Goal: Task Accomplishment & Management: Complete application form

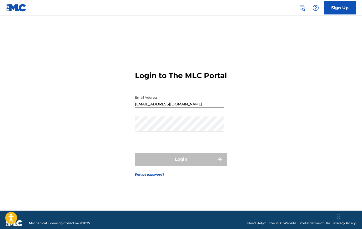
click at [154, 177] on link "Forgot password?" at bounding box center [149, 174] width 29 height 5
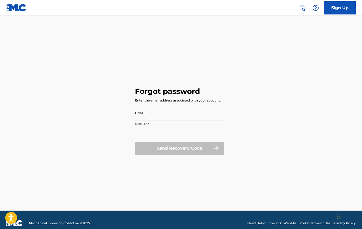
click at [149, 114] on input "Email" at bounding box center [179, 113] width 89 height 15
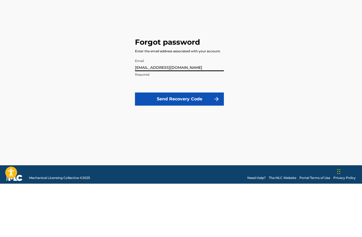
type input "[EMAIL_ADDRESS][DOMAIN_NAME]"
click at [189, 146] on button "Send Recovery Code" at bounding box center [179, 152] width 89 height 13
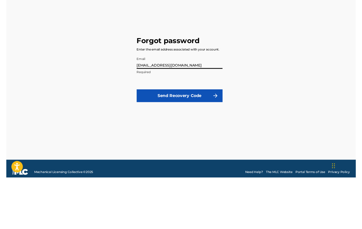
scroll to position [7, 0]
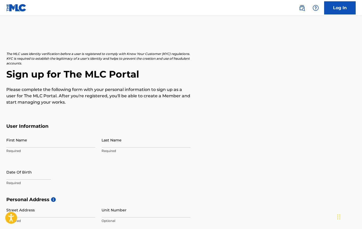
click at [26, 139] on input "First Name" at bounding box center [50, 140] width 89 height 15
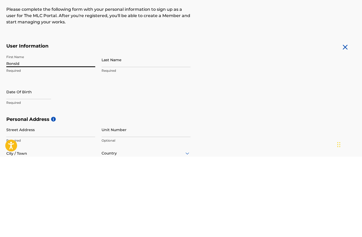
type input "Ronsld"
click at [117, 133] on input "Last Name" at bounding box center [146, 140] width 89 height 15
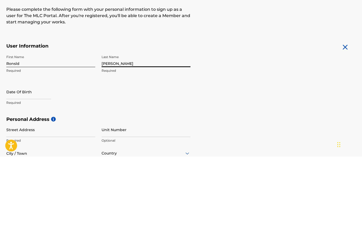
type input "[PERSON_NAME]"
click at [33, 165] on input "text" at bounding box center [28, 172] width 45 height 15
select select "7"
select select "2025"
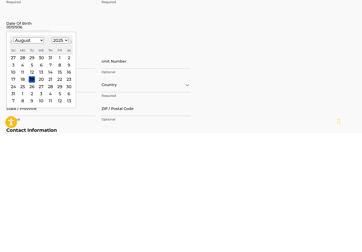
scroll to position [41, 0]
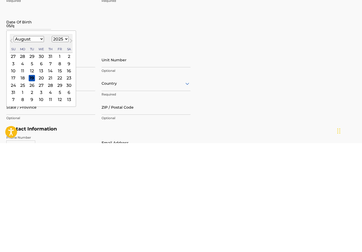
type input "05/q"
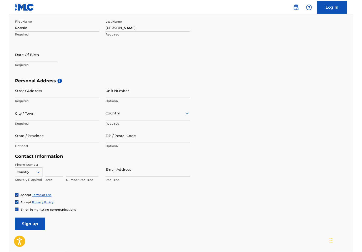
scroll to position [107, 0]
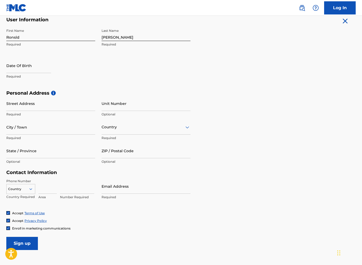
click at [72, 127] on input "City / Town" at bounding box center [50, 127] width 89 height 15
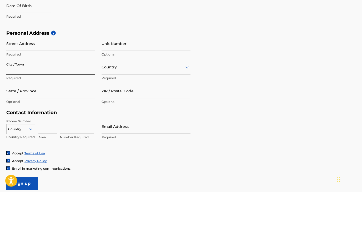
click at [17, 58] on input "text" at bounding box center [28, 65] width 45 height 15
select select "7"
select select "2025"
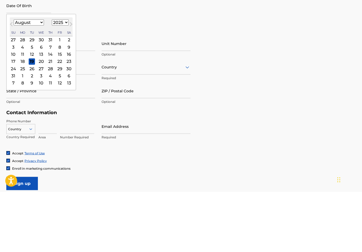
click at [66, 80] on select "1899 1900 1901 1902 1903 1904 1905 1906 1907 1908 1909 1910 1911 1912 1913 1914…" at bounding box center [60, 83] width 17 height 6
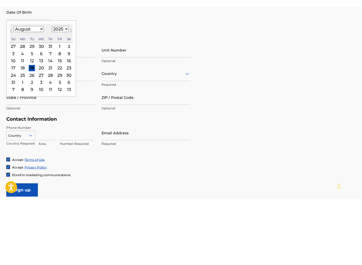
scroll to position [146, 0]
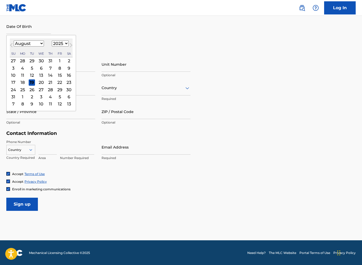
click at [11, 43] on button "Previous Month" at bounding box center [11, 46] width 8 height 8
click at [15, 44] on button "Previous Month" at bounding box center [11, 46] width 8 height 8
select select "4"
click at [54, 74] on div "15" at bounding box center [50, 75] width 6 height 6
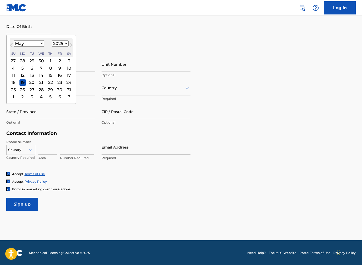
type input "[DATE]"
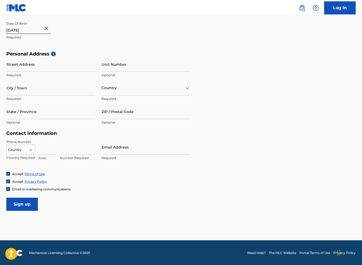
click at [33, 28] on input "[DATE]" at bounding box center [28, 26] width 45 height 15
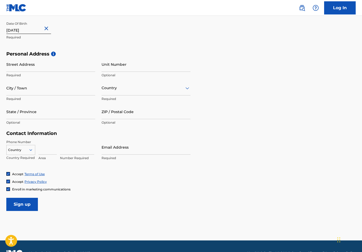
select select "4"
select select "2025"
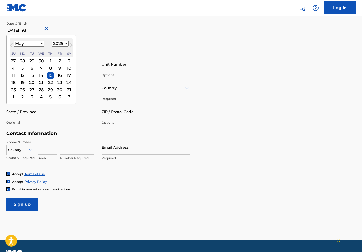
type input "[DATE]"
select select "1936"
type input "[DATE]"
click at [180, 75] on p "Optional" at bounding box center [146, 75] width 89 height 5
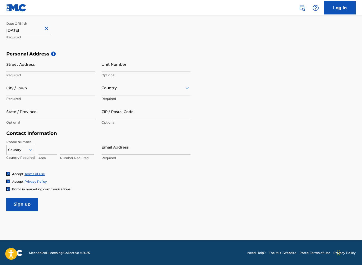
click at [17, 67] on input "Street Address" at bounding box center [50, 64] width 89 height 15
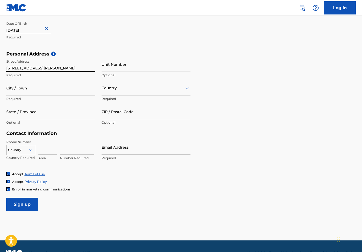
type input "[STREET_ADDRESS][PERSON_NAME]"
click at [28, 90] on input "City / Town" at bounding box center [50, 88] width 89 height 15
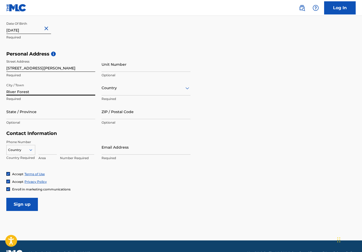
type input "River Forest"
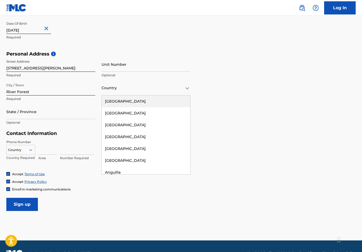
click at [123, 102] on div "[GEOGRAPHIC_DATA]" at bounding box center [146, 102] width 88 height 12
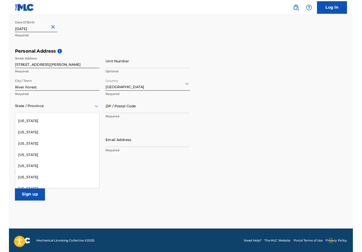
scroll to position [164, 0]
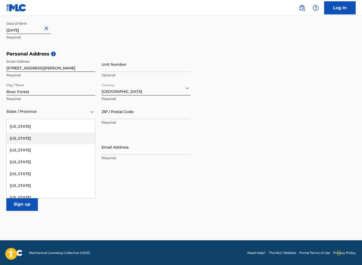
click at [20, 137] on div "[US_STATE]" at bounding box center [51, 139] width 88 height 12
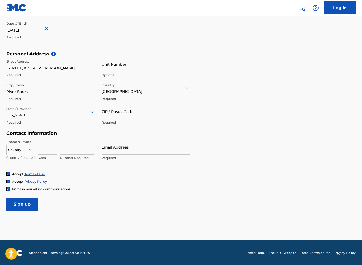
click at [138, 114] on input "ZIP / Postal Code" at bounding box center [146, 111] width 89 height 15
type input "60305"
type input "1-7088293150"
click at [73, 137] on div "Contact Information Phone Number Country Country Required Area Number Required …" at bounding box center [98, 151] width 184 height 41
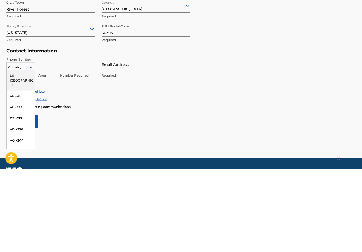
click at [21, 153] on div "US, [GEOGRAPHIC_DATA] +1" at bounding box center [21, 163] width 28 height 21
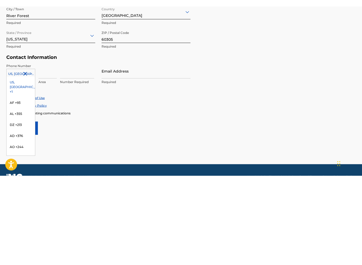
scroll to position [0, 0]
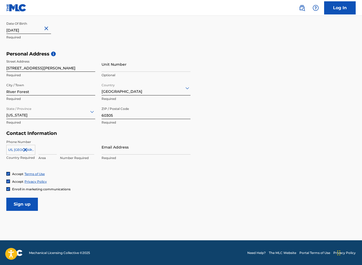
click at [146, 187] on div "Enroll in marketing communications" at bounding box center [180, 189] width 349 height 4
click at [43, 148] on input at bounding box center [47, 147] width 18 height 15
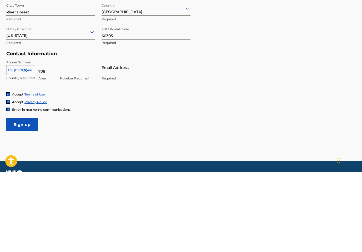
type input "708"
click at [69, 140] on input at bounding box center [77, 147] width 34 height 15
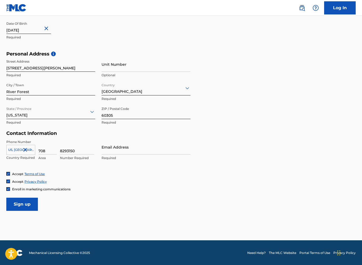
type input "8293150"
click at [116, 149] on input "Email Address" at bounding box center [146, 147] width 89 height 15
type input "[EMAIL_ADDRESS][DOMAIN_NAME]"
click at [26, 203] on input "Sign up" at bounding box center [22, 204] width 32 height 13
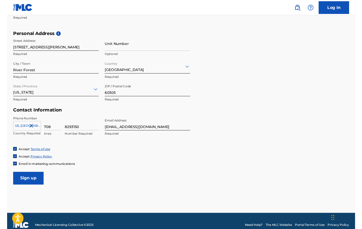
scroll to position [182, 0]
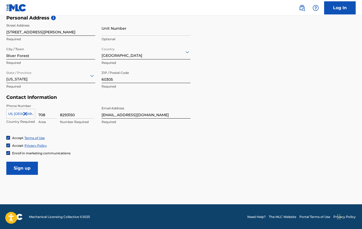
click at [340, 6] on link "Log In" at bounding box center [340, 7] width 32 height 13
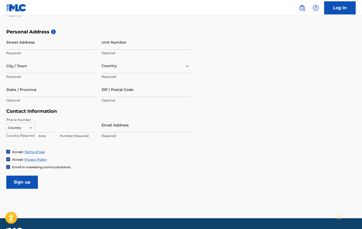
scroll to position [182, 0]
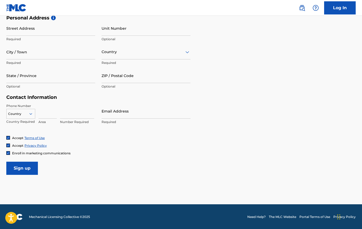
click at [27, 167] on input "Sign up" at bounding box center [22, 168] width 32 height 13
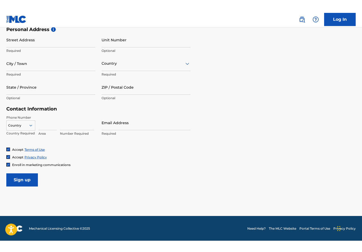
scroll to position [80, 0]
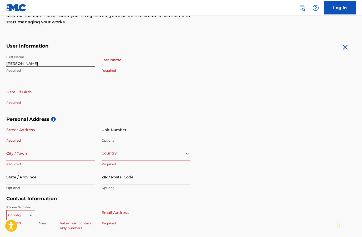
type input "[PERSON_NAME]"
click at [120, 63] on input "Last Name" at bounding box center [146, 59] width 89 height 15
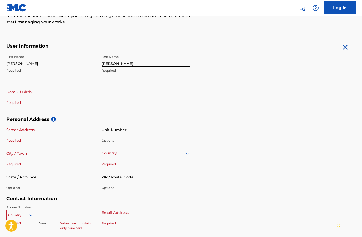
type input "[PERSON_NAME]"
click at [28, 95] on input "text" at bounding box center [28, 91] width 45 height 15
select select "7"
select select "2025"
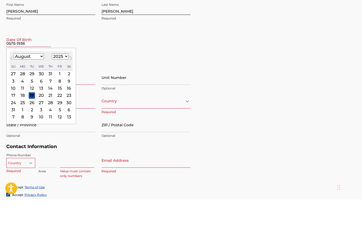
type input "05/15-1936"
click at [15, 104] on div "August [DATE] February March April May June July August September October Novem…" at bounding box center [41, 113] width 63 height 19
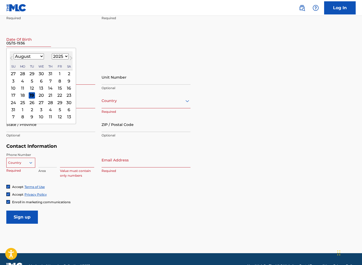
click at [14, 58] on button "Previous Month" at bounding box center [11, 59] width 8 height 8
click at [14, 56] on button "Previous Month" at bounding box center [11, 59] width 8 height 8
click at [14, 57] on button "Previous Month" at bounding box center [11, 59] width 8 height 8
select select "4"
click at [54, 87] on div "15" at bounding box center [50, 88] width 6 height 6
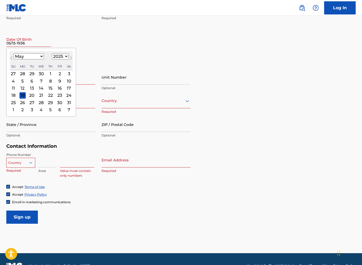
type input "[DATE]"
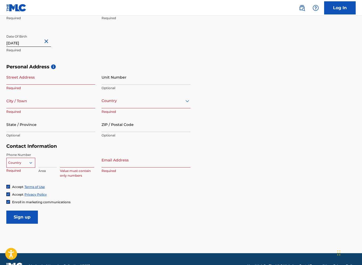
click at [31, 43] on input "[DATE]" at bounding box center [28, 39] width 45 height 15
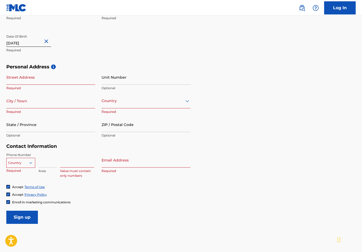
select select "4"
select select "2025"
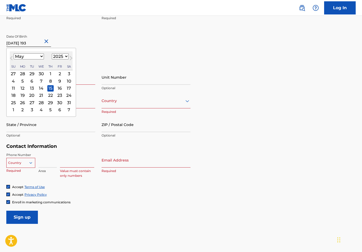
type input "[DATE]"
select select "1936"
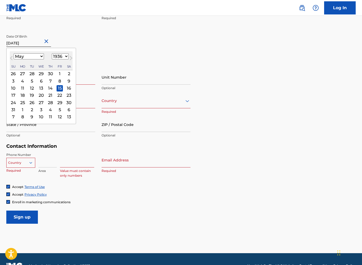
type input "[DATE]"
click at [242, 130] on div "Personal Address i Street Address Required Unit Number Optional City / Town Req…" at bounding box center [180, 104] width 349 height 80
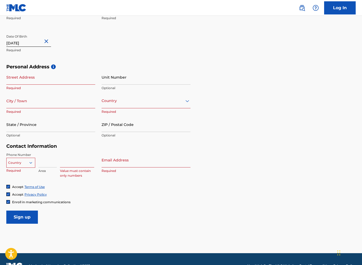
click at [31, 76] on input "Street Address" at bounding box center [50, 77] width 89 height 15
click at [44, 79] on input "[STREET_ADDRESS][PERSON_NAME]" at bounding box center [50, 77] width 89 height 15
type input "[STREET_ADDRESS][PERSON_NAME]"
click at [30, 102] on input "City / Town" at bounding box center [50, 100] width 89 height 15
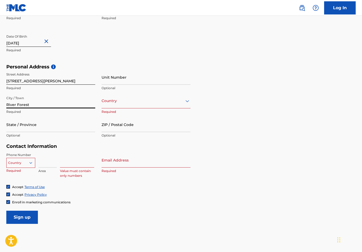
type input "River Forest"
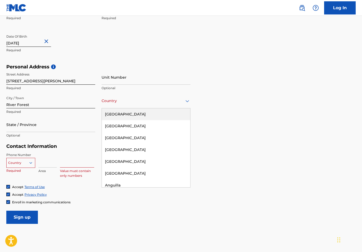
click at [129, 113] on div "[GEOGRAPHIC_DATA]" at bounding box center [146, 114] width 88 height 12
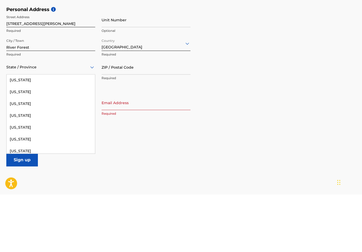
scroll to position [153, 0]
click at [20, 157] on div "[US_STATE]" at bounding box center [51, 163] width 88 height 12
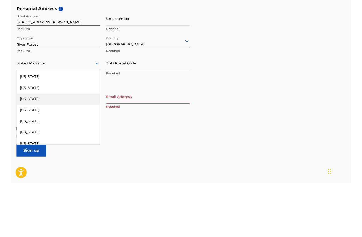
scroll to position [146, 0]
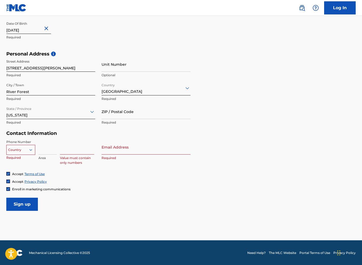
click at [131, 114] on input "ZIP / Postal Code" at bounding box center [146, 111] width 89 height 15
type input "60305"
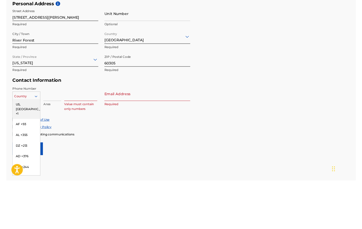
scroll to position [182, 0]
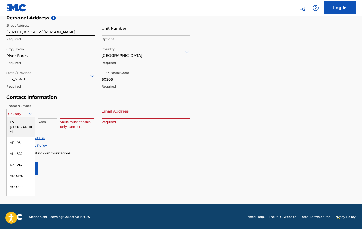
click at [22, 119] on div "US, [GEOGRAPHIC_DATA] +1" at bounding box center [21, 127] width 28 height 21
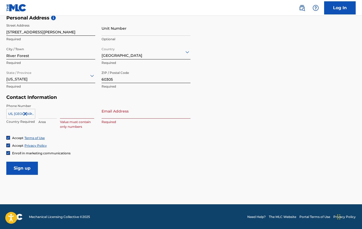
click at [43, 113] on input at bounding box center [47, 111] width 18 height 15
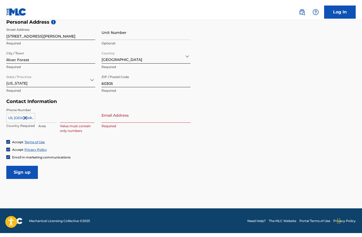
scroll to position [174, 0]
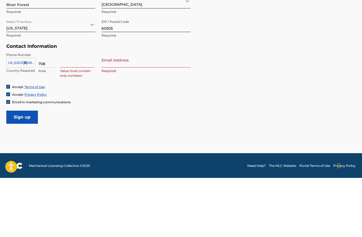
type input "708"
click at [69, 112] on input at bounding box center [77, 119] width 34 height 15
type input "8293150"
click at [124, 112] on input "Email Address" at bounding box center [146, 119] width 89 height 15
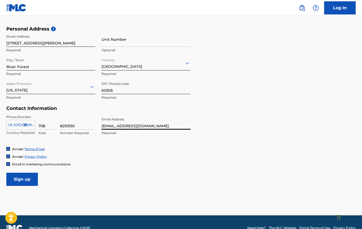
scroll to position [182, 0]
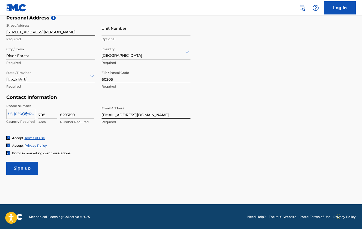
type input "[EMAIL_ADDRESS][DOMAIN_NAME]"
click at [26, 164] on input "Sign up" at bounding box center [22, 168] width 32 height 13
click at [343, 5] on link "Log In" at bounding box center [340, 7] width 32 height 13
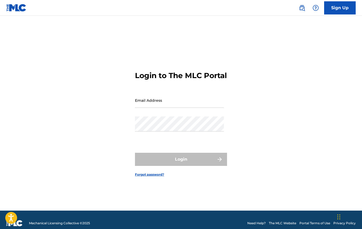
click at [149, 105] on input "Email Address" at bounding box center [179, 100] width 89 height 15
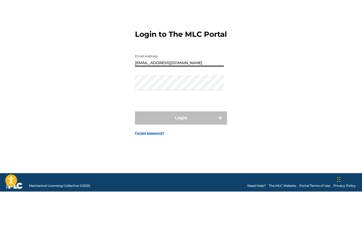
type input "[EMAIL_ADDRESS][DOMAIN_NAME]"
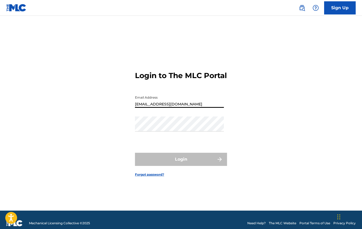
click at [152, 177] on link "Forgot password?" at bounding box center [149, 174] width 29 height 5
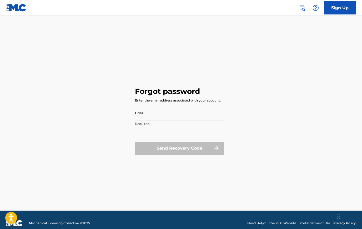
click at [155, 111] on input "Email" at bounding box center [179, 113] width 89 height 15
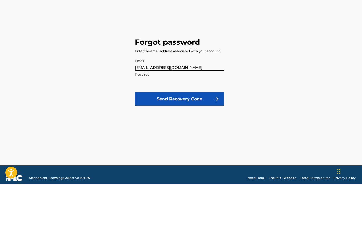
type input "[EMAIL_ADDRESS][DOMAIN_NAME]"
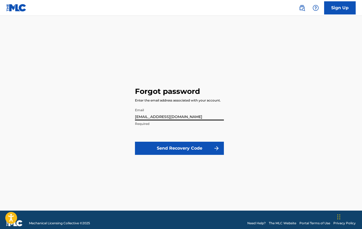
click at [201, 147] on button "Send Recovery Code" at bounding box center [179, 148] width 89 height 13
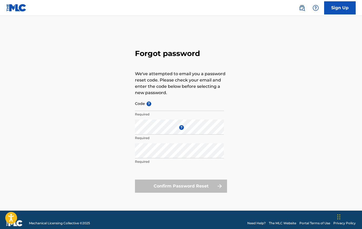
click at [157, 103] on input "Code ?" at bounding box center [179, 103] width 89 height 15
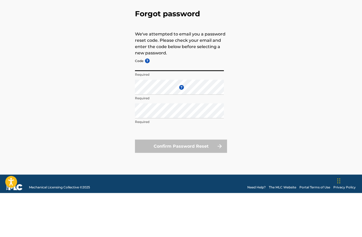
paste input "FP_37f657077f1ec09cdb9ec236502"
type input "FP_37f657077f1ec09cdb9ec236502"
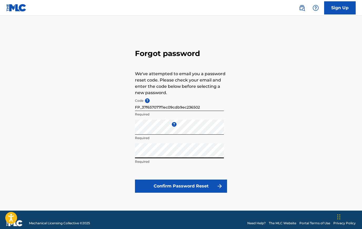
click at [187, 184] on button "Confirm Password Reset" at bounding box center [181, 186] width 92 height 13
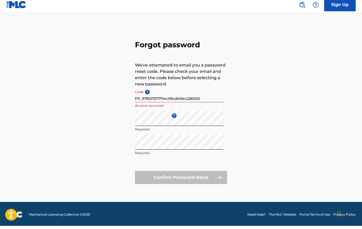
scroll to position [7, 0]
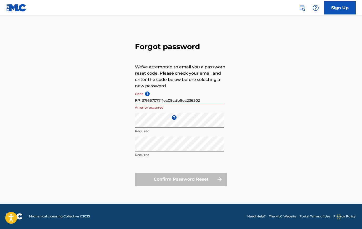
click at [344, 7] on link "Sign Up" at bounding box center [340, 7] width 32 height 13
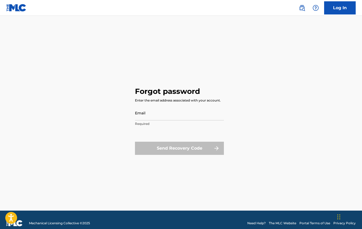
scroll to position [7, 0]
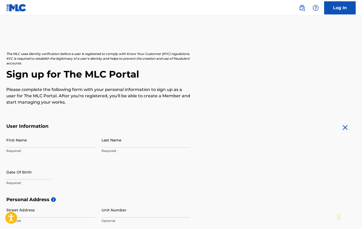
scroll to position [182, 0]
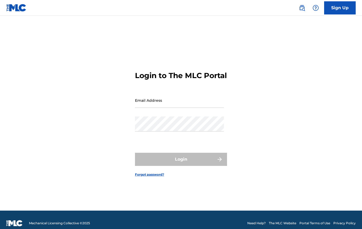
click at [145, 103] on input "Email Address" at bounding box center [179, 100] width 89 height 15
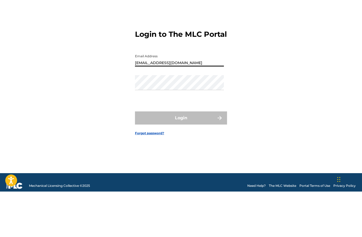
type input "[EMAIL_ADDRESS][DOMAIN_NAME]"
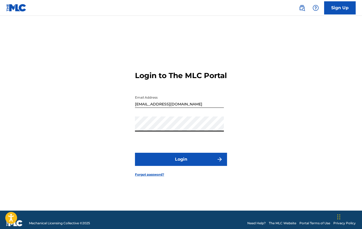
click at [186, 164] on button "Login" at bounding box center [181, 159] width 92 height 13
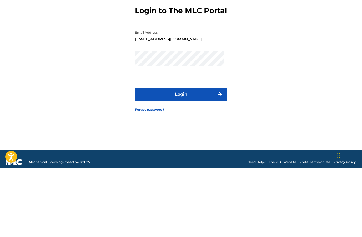
click at [189, 157] on button "Login" at bounding box center [181, 163] width 92 height 13
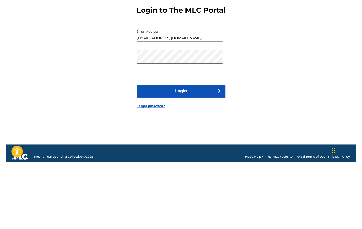
scroll to position [7, 0]
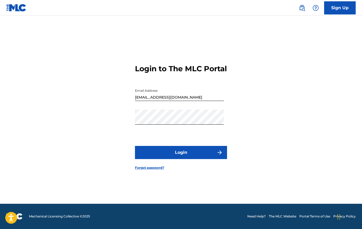
click at [156, 170] on link "Forgot password?" at bounding box center [149, 168] width 29 height 5
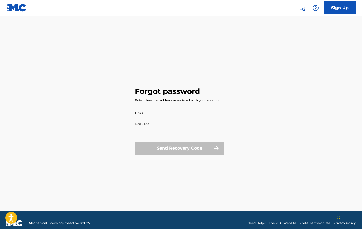
click at [186, 147] on div "Send Recovery Code" at bounding box center [179, 148] width 89 height 13
click at [152, 110] on input "Email" at bounding box center [179, 113] width 89 height 15
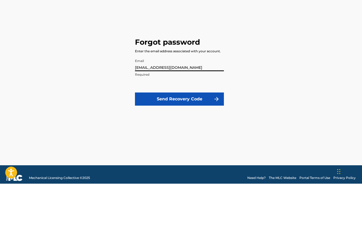
type input "[EMAIL_ADDRESS][DOMAIN_NAME]"
click at [186, 146] on button "Send Recovery Code" at bounding box center [179, 152] width 89 height 13
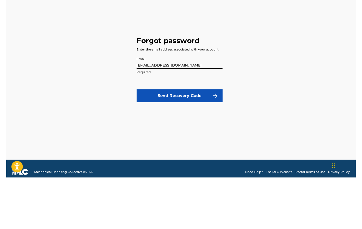
scroll to position [7, 0]
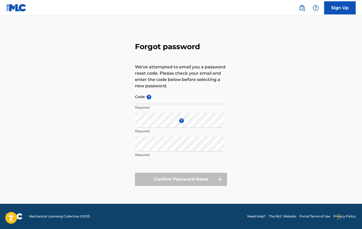
click at [143, 98] on input "Code ?" at bounding box center [179, 96] width 89 height 15
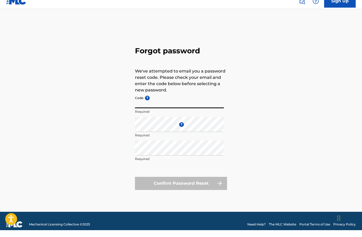
paste input "FP_2ab1b04068192a7d4a6843eee61f"
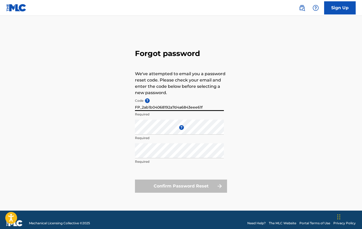
type input "FP_2ab1b04068192a7d4a6843eee61f"
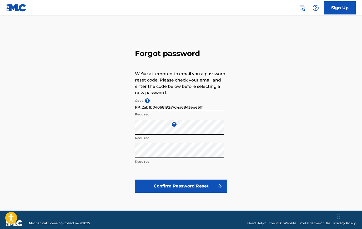
click at [191, 185] on button "Confirm Password Reset" at bounding box center [181, 186] width 92 height 13
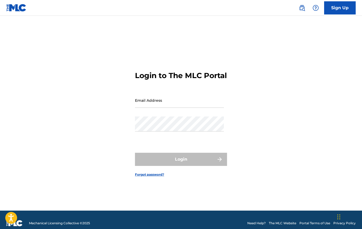
click at [151, 103] on input "Email Address" at bounding box center [179, 100] width 89 height 15
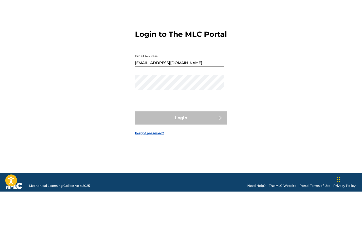
type input "[EMAIL_ADDRESS][DOMAIN_NAME]"
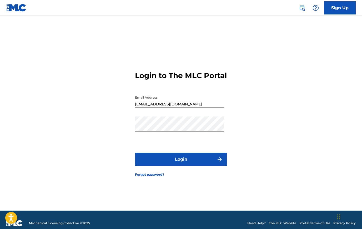
click at [185, 164] on button "Login" at bounding box center [181, 159] width 92 height 13
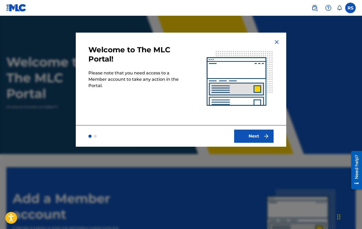
click at [258, 134] on button "Next" at bounding box center [253, 136] width 39 height 13
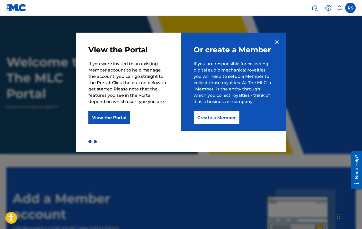
click at [118, 118] on button "View the Portal" at bounding box center [109, 117] width 42 height 13
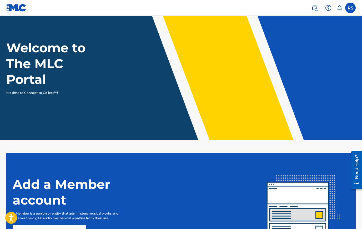
scroll to position [72, 0]
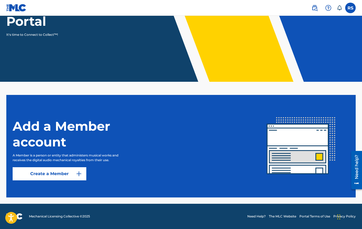
click at [69, 174] on button "Create a Member" at bounding box center [50, 173] width 74 height 13
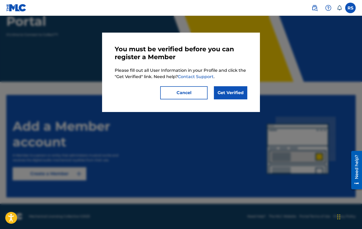
click at [236, 92] on link "Get Verified" at bounding box center [230, 92] width 33 height 13
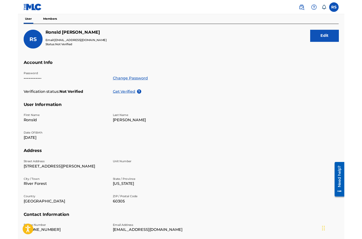
scroll to position [48, 0]
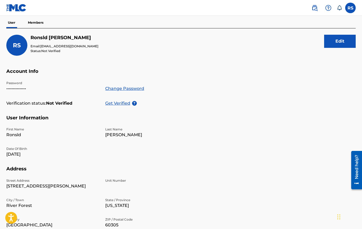
click at [120, 102] on p "Get Verified" at bounding box center [118, 103] width 27 height 6
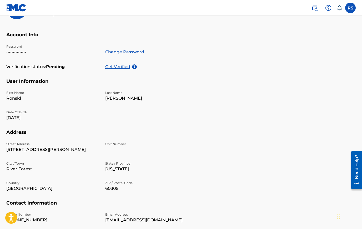
scroll to position [0, 0]
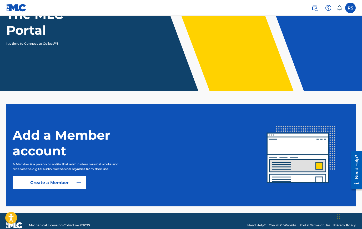
scroll to position [72, 0]
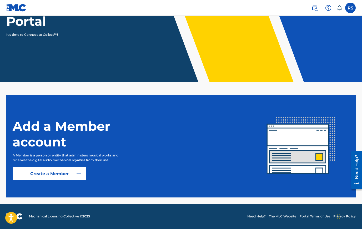
click at [351, 7] on label at bounding box center [350, 8] width 11 height 11
click at [350, 8] on input "RS Ronsld Steele ekoron@yahoo.com Notification Preferences Profile Log out" at bounding box center [350, 8] width 0 height 0
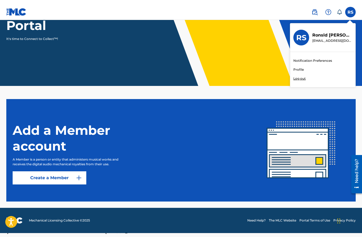
scroll to position [64, 0]
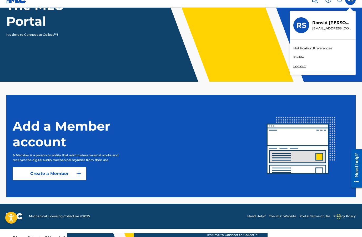
click at [274, 58] on header "Welcome to The MLC Portal It's time to Connect to Collect™!" at bounding box center [181, 21] width 362 height 138
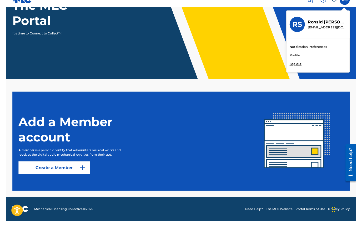
scroll to position [72, 0]
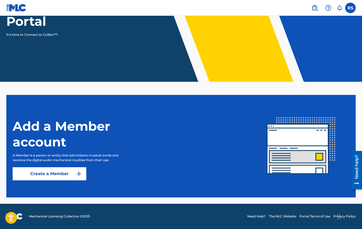
click at [64, 171] on button "Create a Member" at bounding box center [50, 173] width 74 height 13
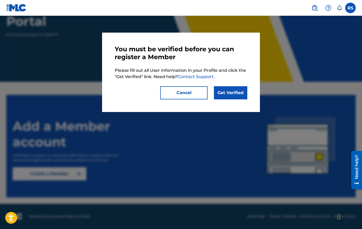
click at [200, 141] on div at bounding box center [181, 130] width 362 height 229
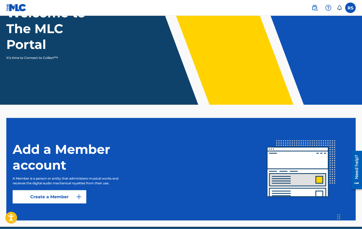
scroll to position [0, 0]
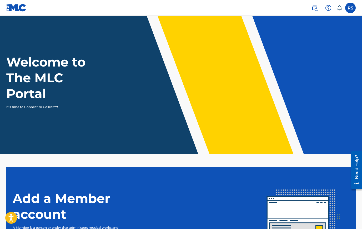
click at [350, 7] on label at bounding box center [350, 8] width 11 height 11
click at [350, 8] on input "RS Ronsld Steele ekoron@yahoo.com Notification Preferences Profile Log out" at bounding box center [350, 8] width 0 height 0
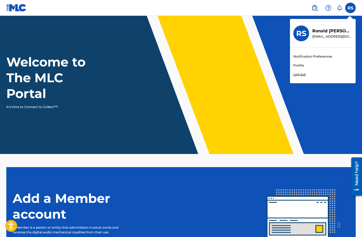
click at [251, 73] on div "Welcome to The MLC Portal It's time to Connect to Collect™!" at bounding box center [181, 81] width 362 height 55
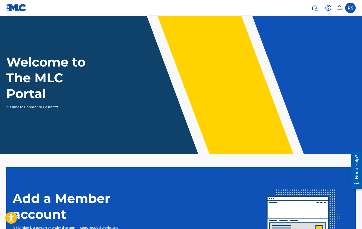
click at [232, 113] on header "Welcome to The MLC Portal It's time to Connect to Collect™!" at bounding box center [181, 85] width 362 height 138
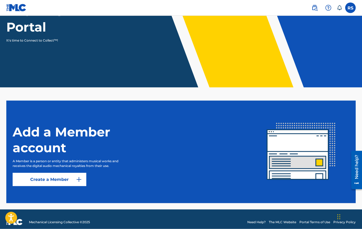
scroll to position [72, 0]
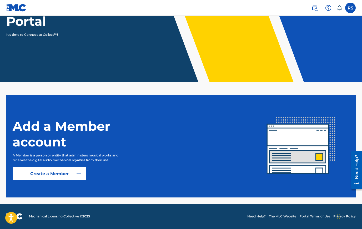
click at [63, 174] on button "Create a Member" at bounding box center [50, 173] width 74 height 13
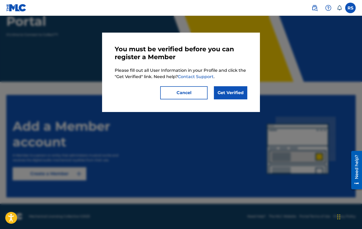
click at [237, 92] on link "Get Verified" at bounding box center [230, 92] width 33 height 13
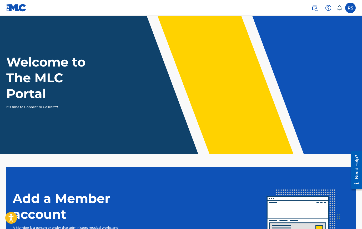
scroll to position [72, 0]
